Goal: Task Accomplishment & Management: Complete application form

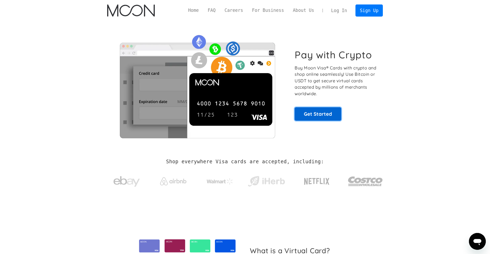
click at [304, 114] on link "Get Started" at bounding box center [317, 113] width 47 height 13
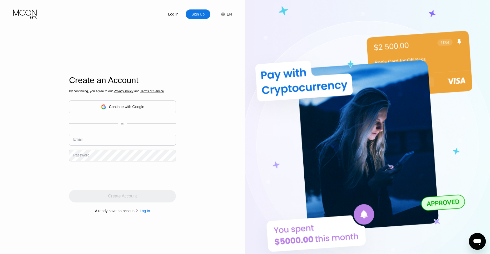
click at [68, 172] on div "Log In Sign Up EN Language English Save Create an Account By continuing, you ag…" at bounding box center [122, 140] width 245 height 280
click at [103, 146] on input "text" at bounding box center [122, 140] width 107 height 12
type input "crhrs06@gmail.com"
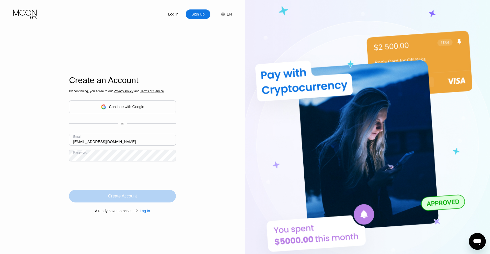
click at [99, 195] on div "Create Account" at bounding box center [122, 196] width 107 height 13
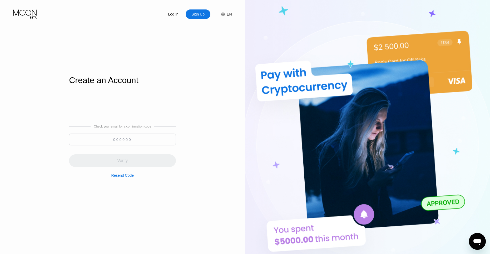
click at [131, 139] on input at bounding box center [122, 140] width 107 height 12
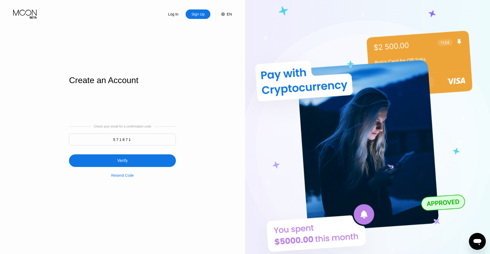
type input "571871"
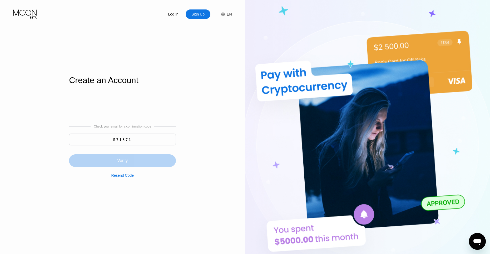
click at [132, 158] on div "Verify" at bounding box center [122, 160] width 107 height 13
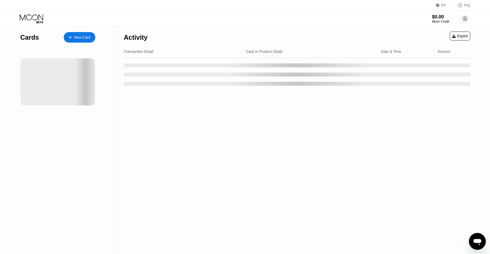
click at [82, 35] on div "New Card" at bounding box center [82, 37] width 16 height 4
